Goal: Information Seeking & Learning: Learn about a topic

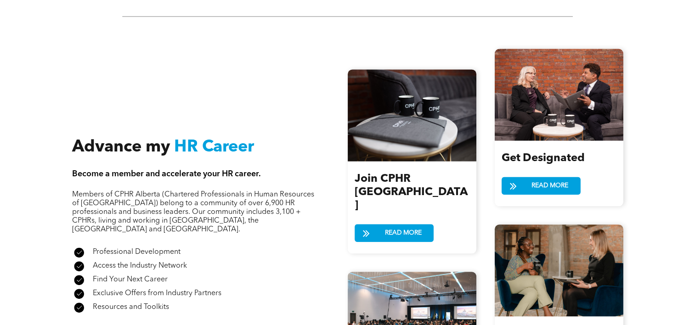
scroll to position [948, 0]
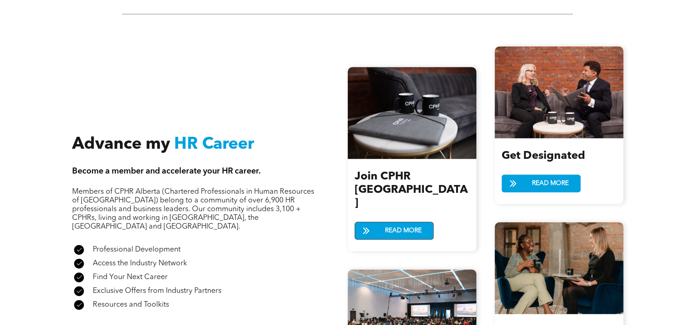
click at [391, 222] on span "READ MORE" at bounding box center [403, 230] width 43 height 17
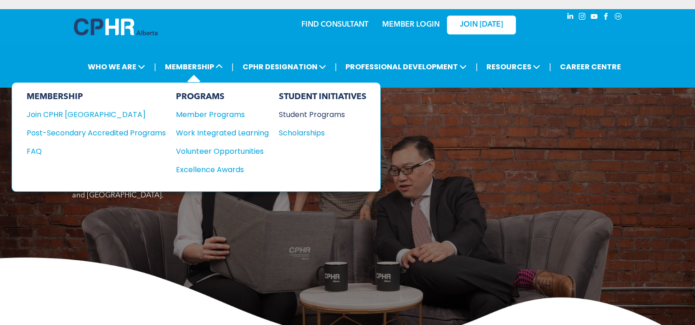
click at [320, 111] on div "Student Programs" at bounding box center [318, 114] width 79 height 11
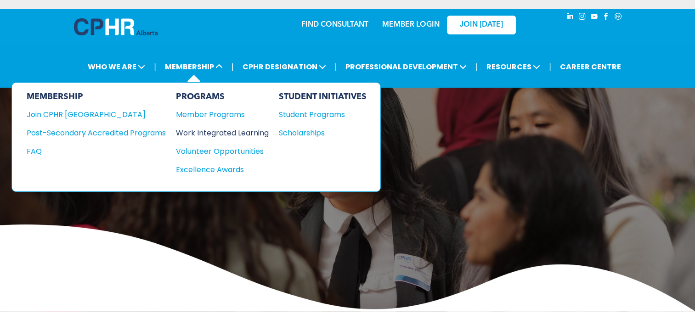
click at [244, 127] on div "Work Integrated Learning" at bounding box center [218, 132] width 84 height 11
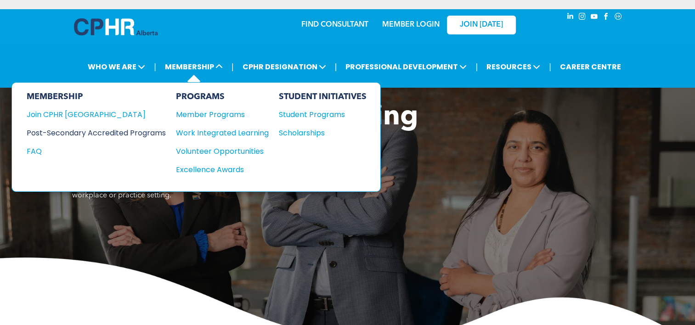
click at [138, 132] on div "Post-Secondary Accredited Programs" at bounding box center [89, 132] width 125 height 11
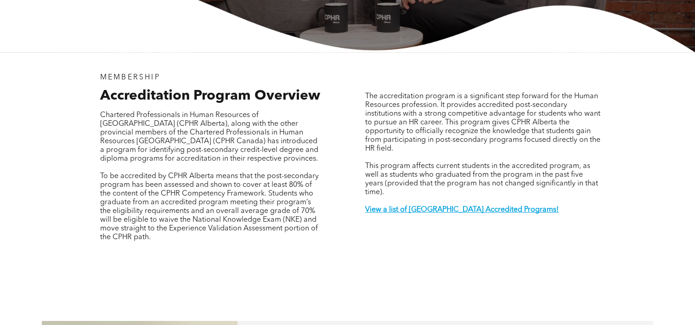
scroll to position [260, 0]
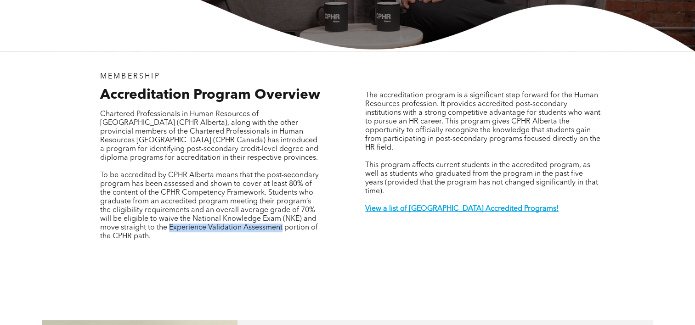
drag, startPoint x: 169, startPoint y: 219, endPoint x: 283, endPoint y: 222, distance: 114.9
click at [283, 222] on span "To be accredited by CPHR Alberta means that the post-secondary program has been…" at bounding box center [209, 206] width 219 height 68
copy span "Experience Validation Assessment"
click at [364, 268] on div "MEMBERSHIP Accreditation Program Overview Chartered Professionals in Human Reso…" at bounding box center [347, 164] width 551 height 227
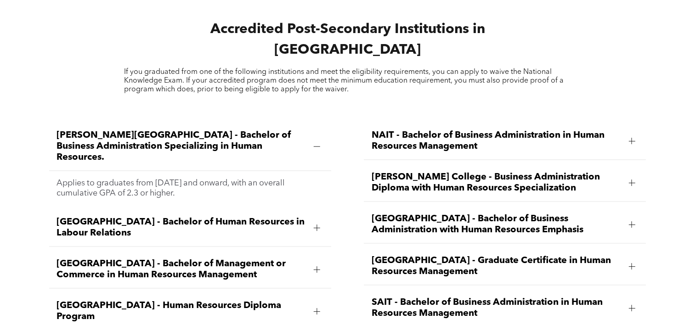
scroll to position [1212, 0]
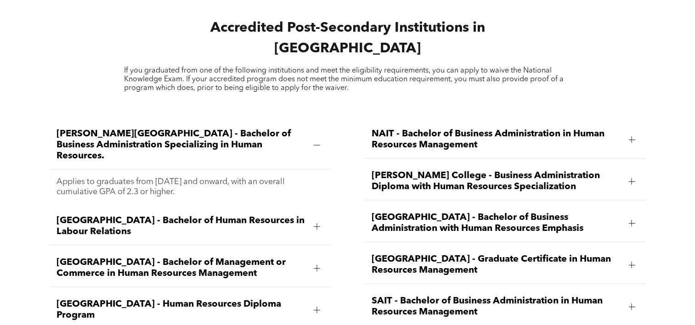
click at [506, 170] on span "Norquest College - Business Administration Diploma with Human Resources Special…" at bounding box center [496, 181] width 250 height 22
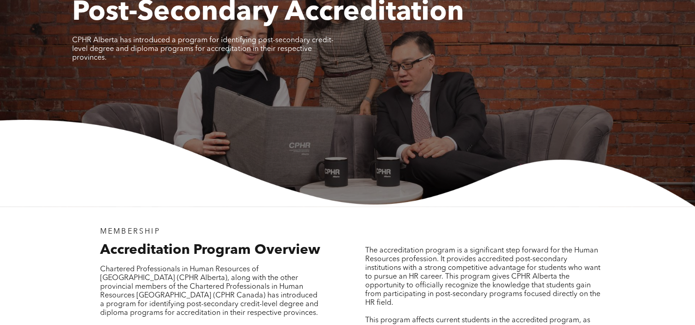
scroll to position [0, 0]
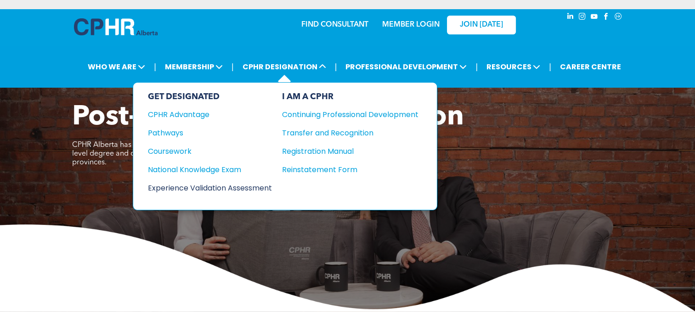
click at [224, 186] on div "Experience Validation Assessment" at bounding box center [204, 187] width 112 height 11
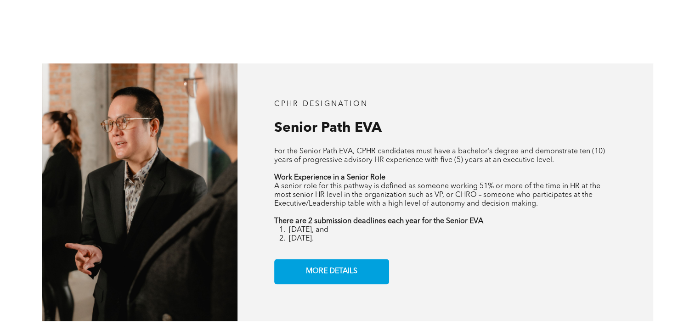
scroll to position [1060, 0]
